Goal: Obtain resource: Obtain resource

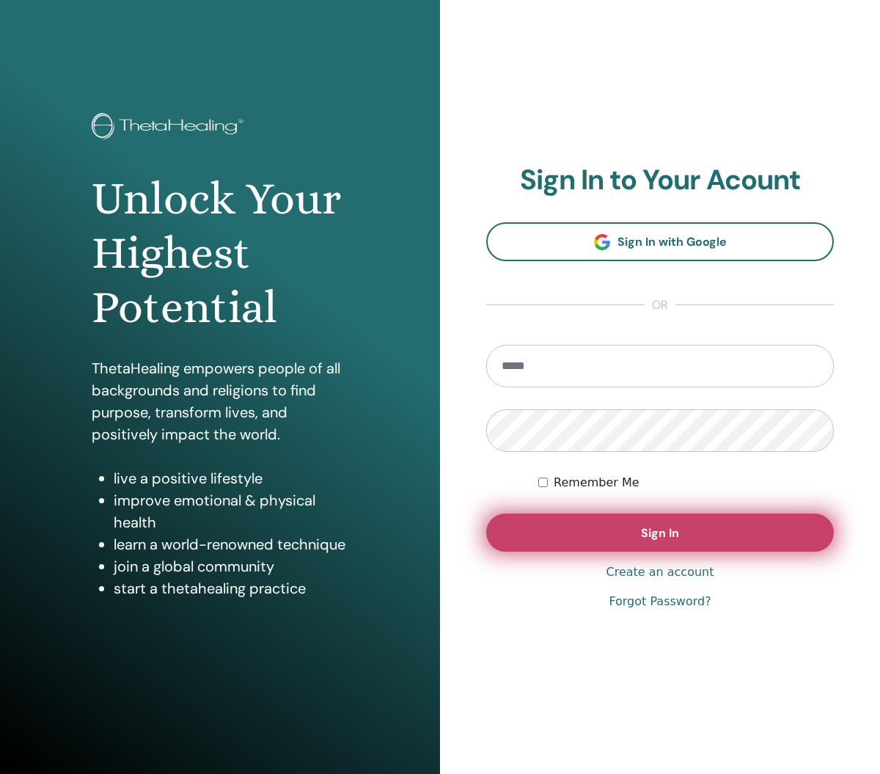
type input "**********"
click at [609, 533] on button "Sign In" at bounding box center [660, 532] width 348 height 38
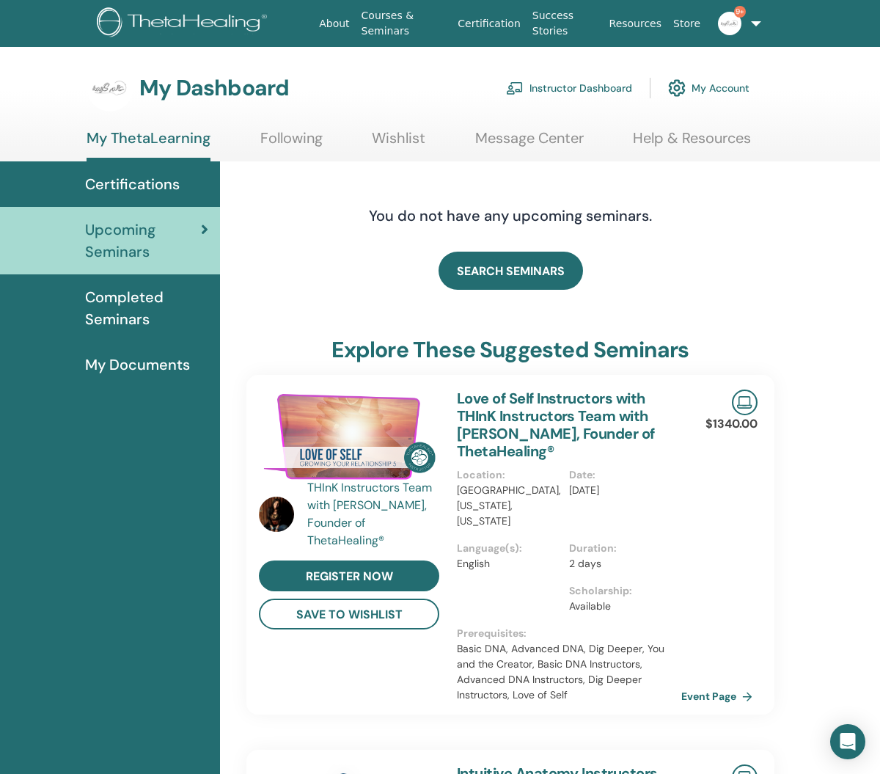
click at [554, 82] on link "Instructor Dashboard" at bounding box center [569, 88] width 126 height 32
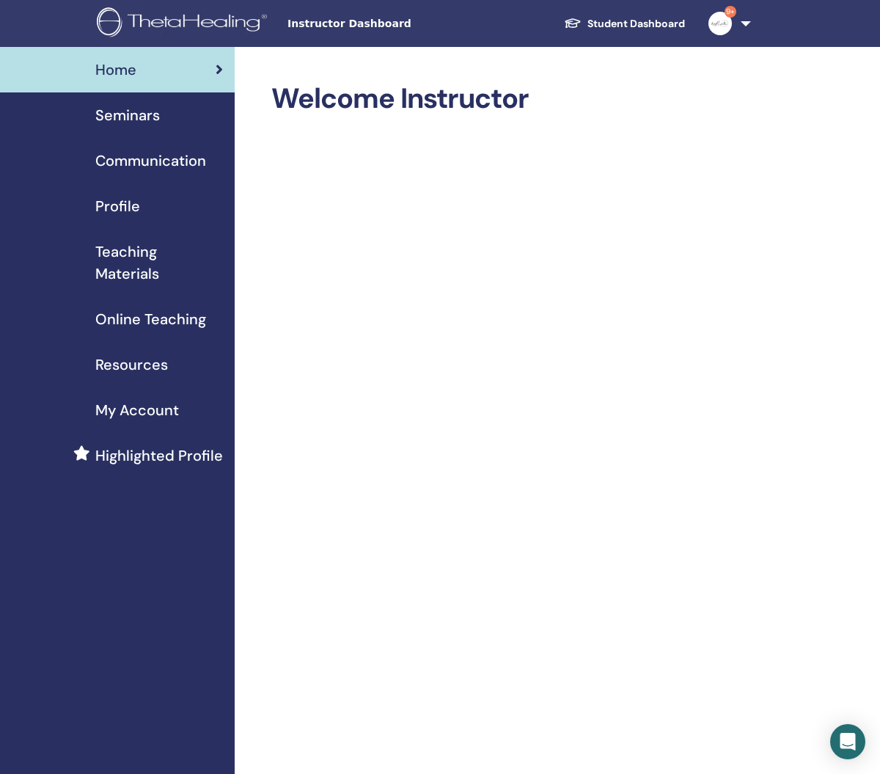
click at [123, 257] on span "Teaching Materials" at bounding box center [159, 262] width 128 height 44
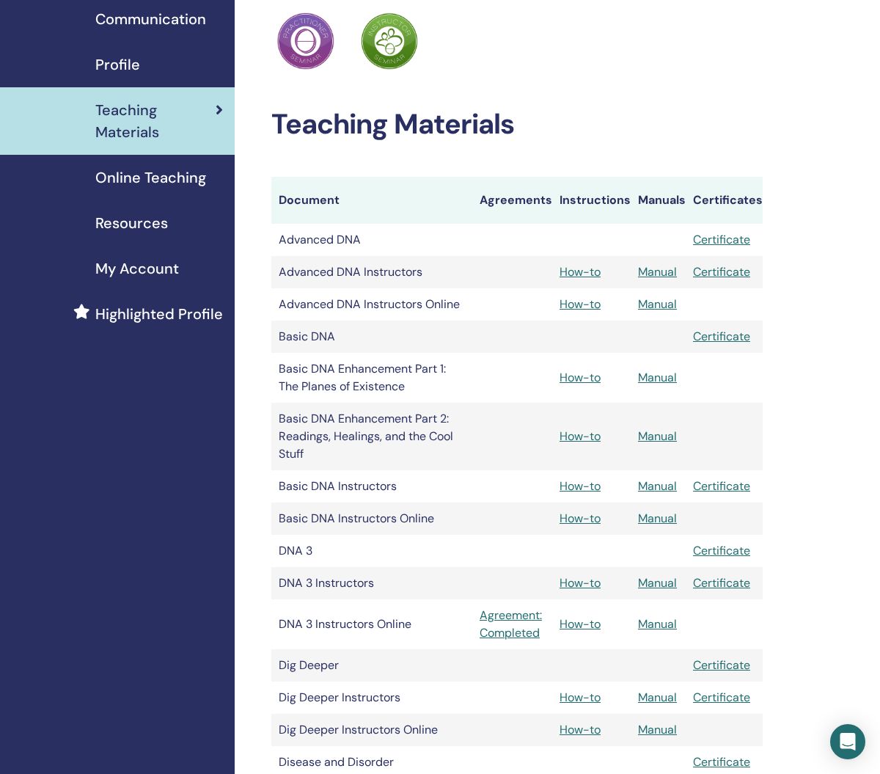
scroll to position [150, 0]
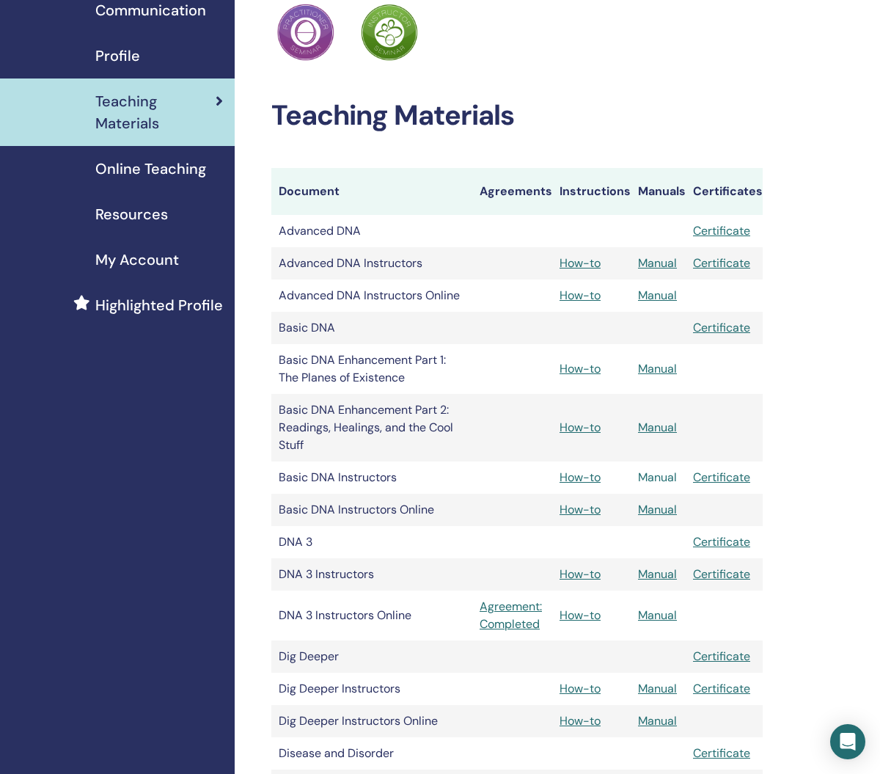
click at [661, 477] on link "Manual" at bounding box center [657, 476] width 39 height 15
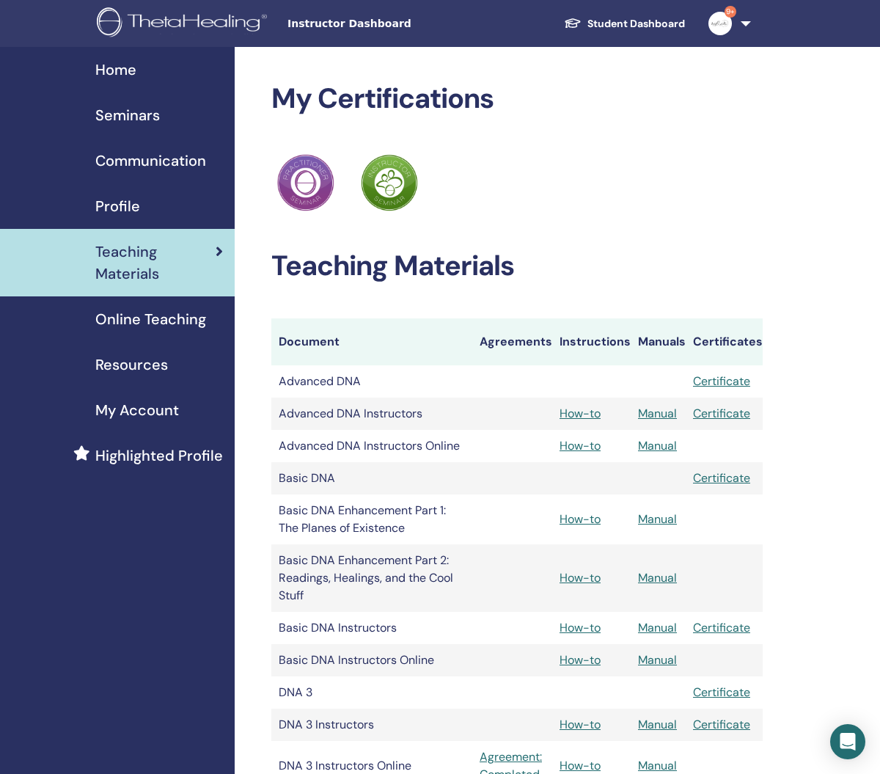
scroll to position [149, 0]
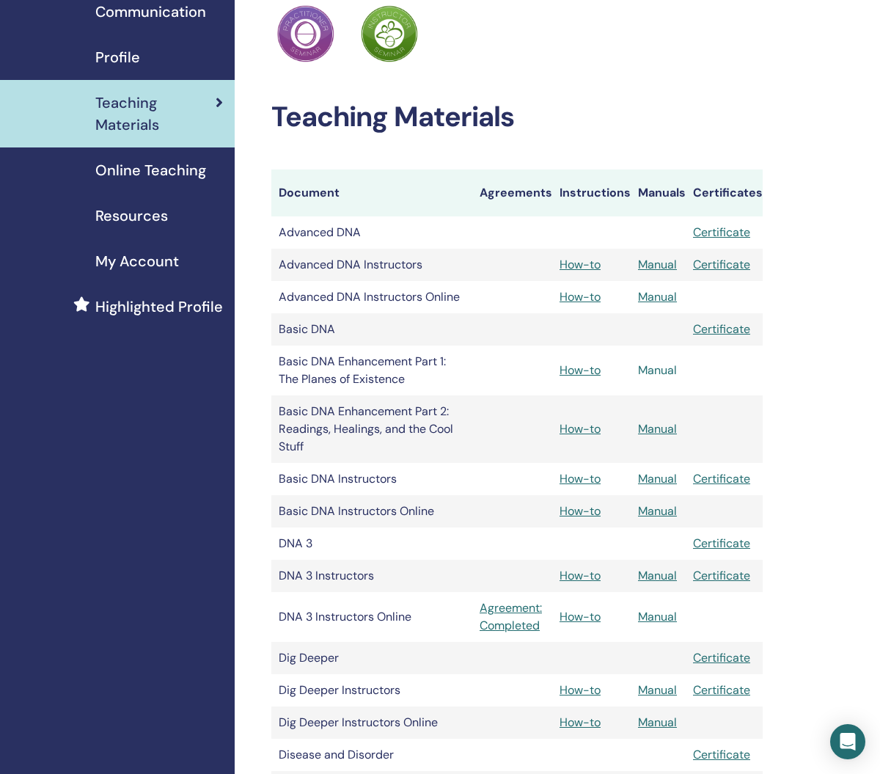
click at [662, 369] on link "Manual" at bounding box center [657, 369] width 39 height 15
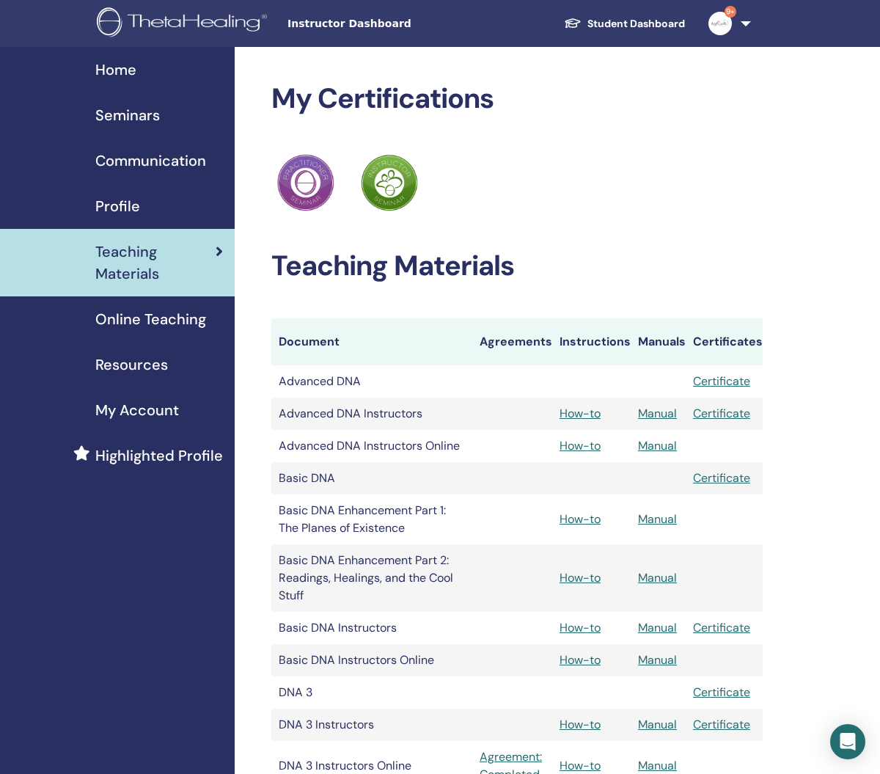
scroll to position [149, 0]
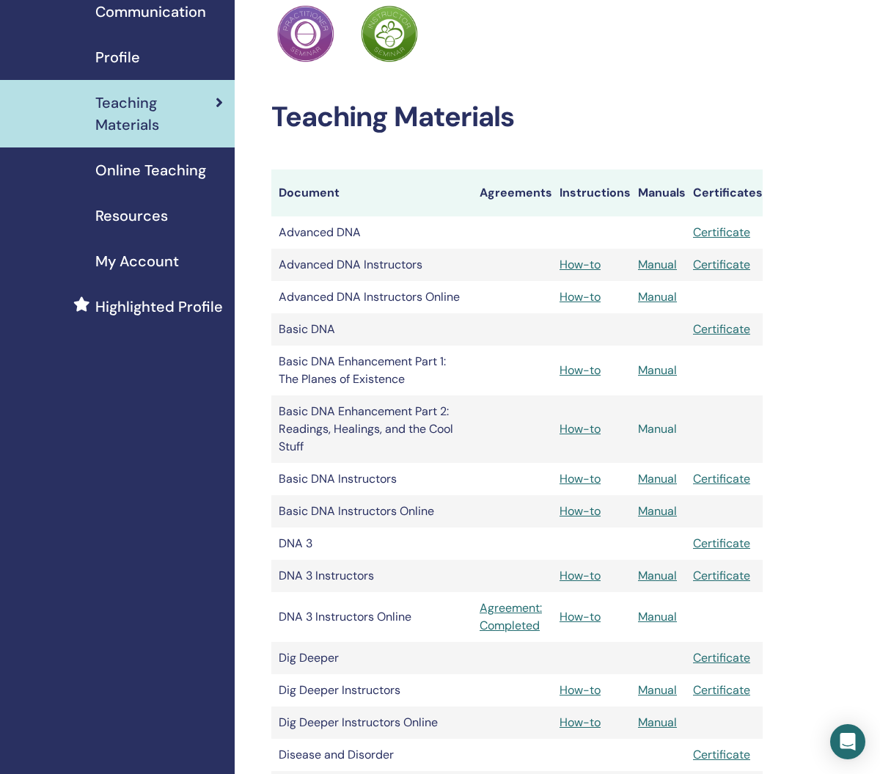
click at [656, 429] on link "Manual" at bounding box center [657, 428] width 39 height 15
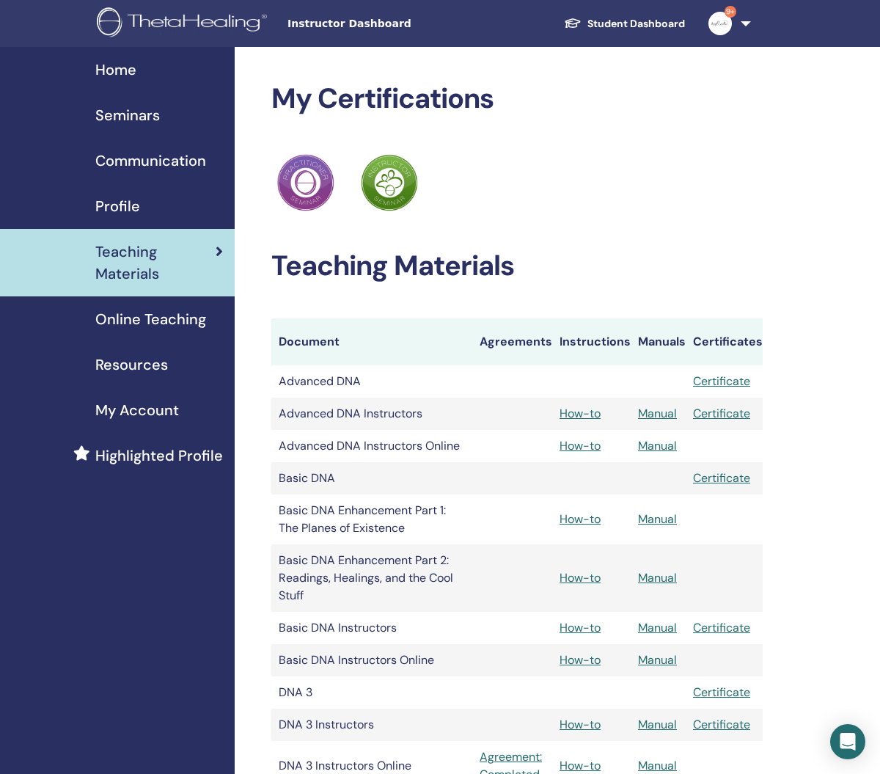
scroll to position [149, 0]
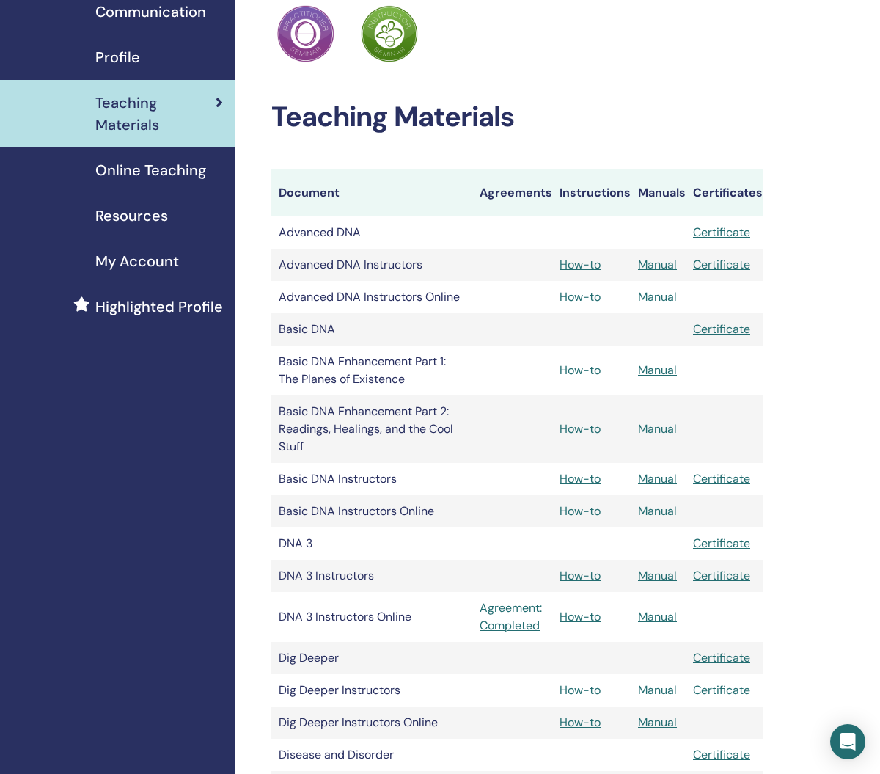
click at [579, 373] on link "How-to" at bounding box center [579, 369] width 41 height 15
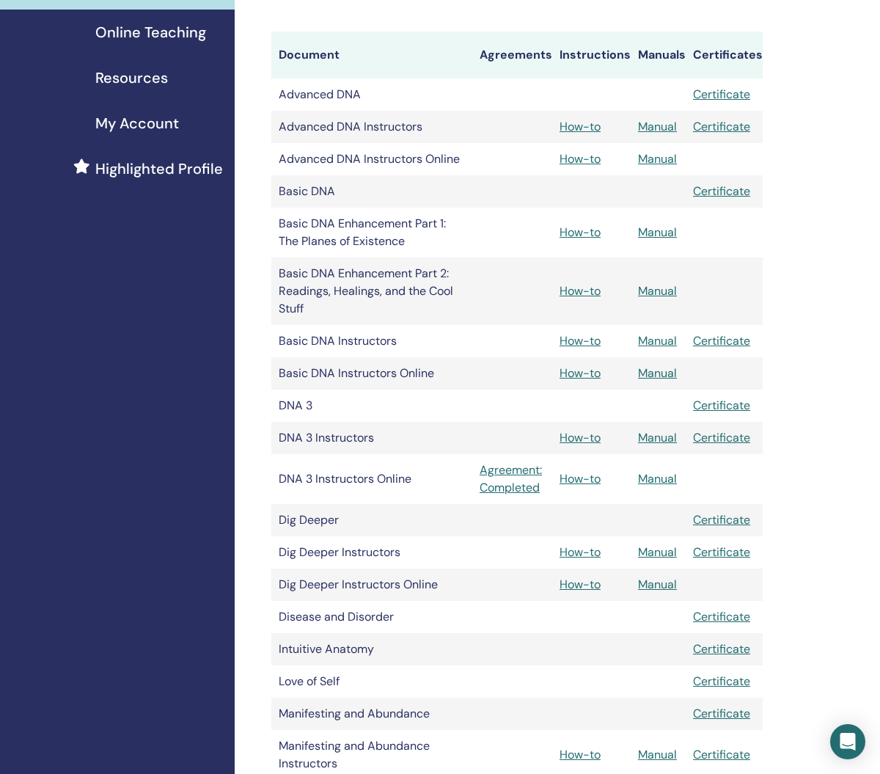
scroll to position [291, 0]
